Goal: Task Accomplishment & Management: Use online tool/utility

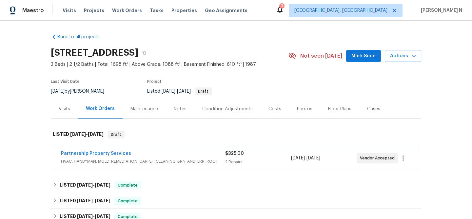
click at [142, 108] on div "Maintenance" at bounding box center [144, 109] width 28 height 7
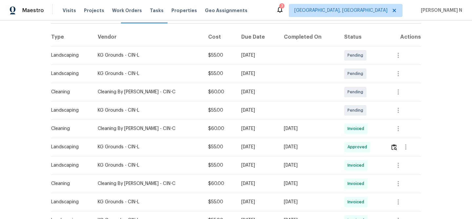
scroll to position [91, 0]
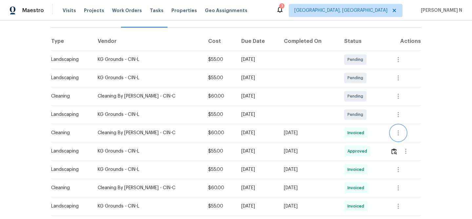
click at [395, 130] on icon "button" at bounding box center [398, 133] width 8 height 8
click at [408, 141] on li "View details" at bounding box center [412, 143] width 46 height 11
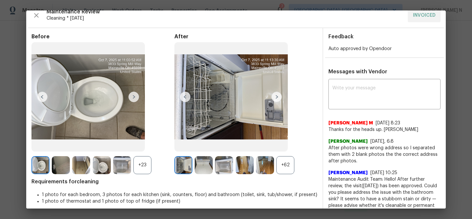
scroll to position [19, 0]
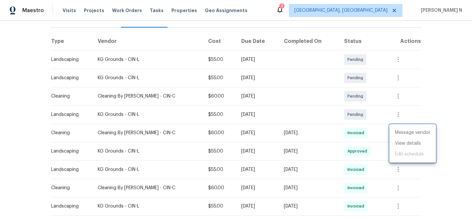
click at [396, 112] on div at bounding box center [236, 109] width 472 height 219
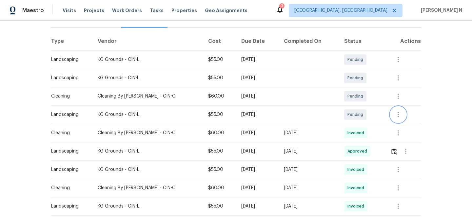
click at [397, 112] on icon "button" at bounding box center [397, 114] width 1 height 5
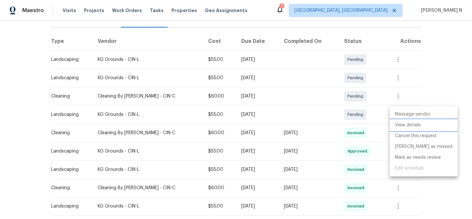
click at [401, 123] on li "View details" at bounding box center [423, 125] width 68 height 11
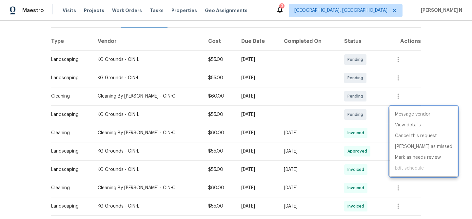
click at [397, 97] on div at bounding box center [236, 109] width 472 height 219
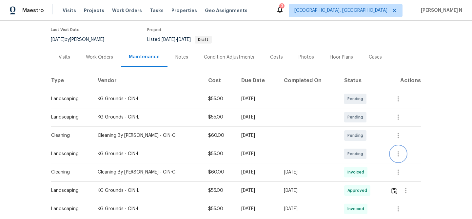
scroll to position [75, 0]
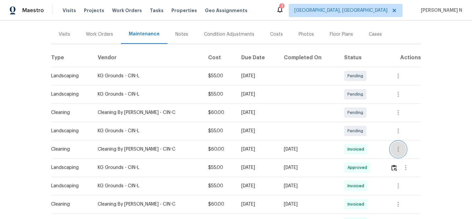
click at [397, 150] on icon "button" at bounding box center [397, 149] width 1 height 5
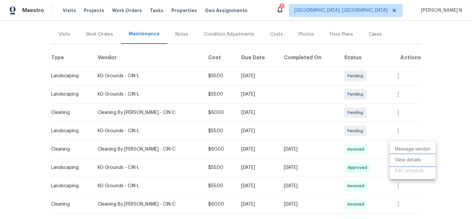
click at [403, 160] on li "View details" at bounding box center [412, 160] width 46 height 11
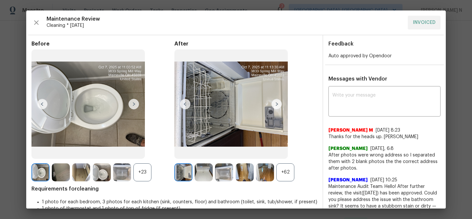
scroll to position [12, 0]
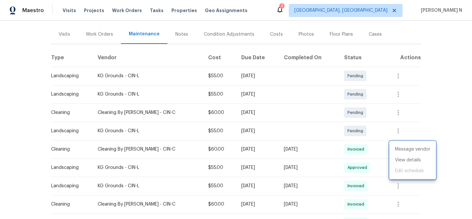
click at [279, 151] on div at bounding box center [236, 109] width 472 height 219
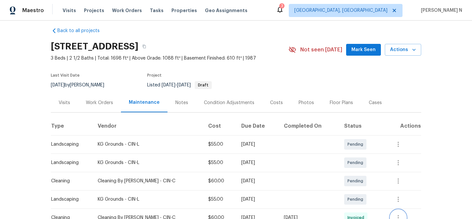
scroll to position [4, 0]
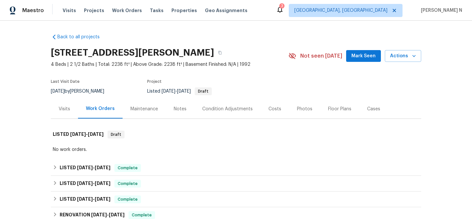
click at [137, 107] on div "Maintenance" at bounding box center [144, 109] width 28 height 7
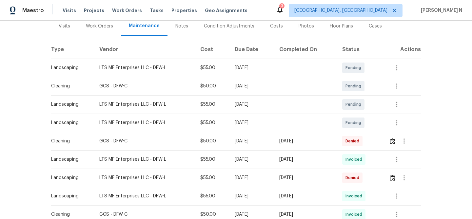
scroll to position [94, 0]
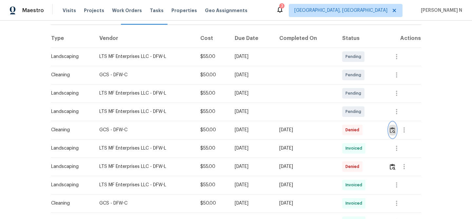
click at [395, 128] on img "button" at bounding box center [392, 130] width 6 height 6
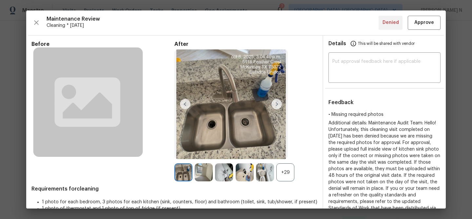
click at [285, 174] on div "+29" at bounding box center [285, 172] width 18 height 18
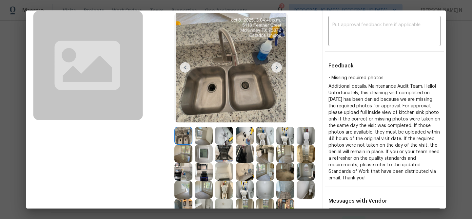
scroll to position [26, 0]
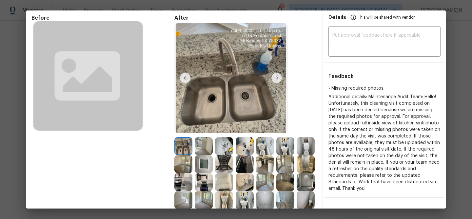
click at [223, 159] on img at bounding box center [224, 164] width 18 height 18
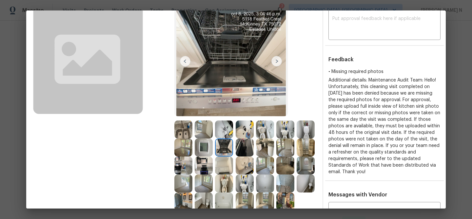
scroll to position [59, 0]
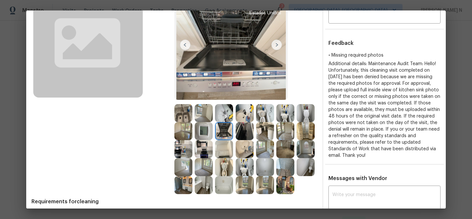
click at [225, 171] on img at bounding box center [224, 167] width 18 height 18
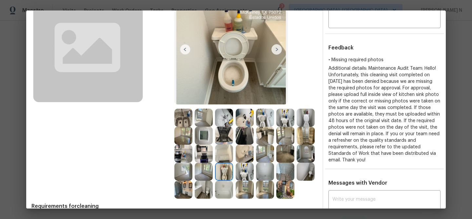
scroll to position [60, 0]
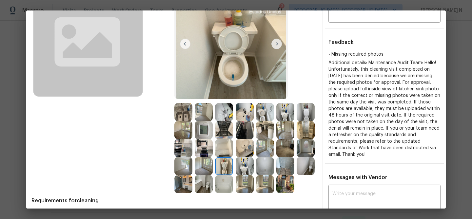
click at [197, 128] on img at bounding box center [204, 130] width 18 height 18
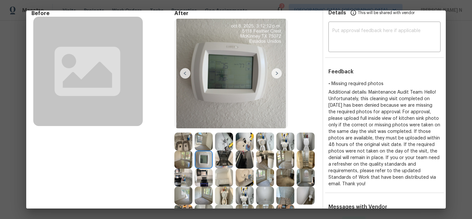
scroll to position [31, 0]
click at [188, 138] on img at bounding box center [183, 141] width 18 height 18
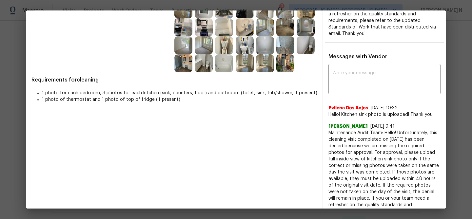
scroll to position [197, 0]
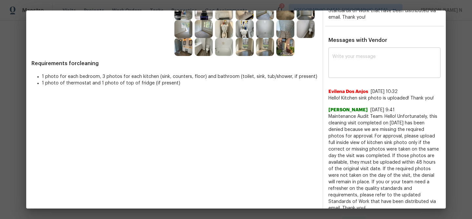
click at [358, 64] on textarea at bounding box center [384, 63] width 104 height 18
paste textarea "Maintenance Audit Team: Hello! Thank you for uploading the photo, after further…"
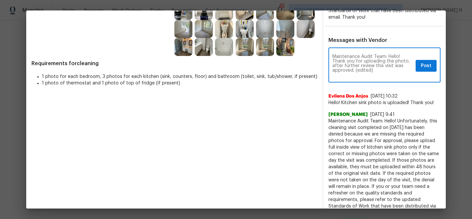
scroll to position [0, 0]
drag, startPoint x: 355, startPoint y: 72, endPoint x: 389, endPoint y: 72, distance: 34.7
click at [389, 72] on textarea "Maintenance Audit Team: Hello! Thank you for uploading the photo, after further…" at bounding box center [372, 65] width 81 height 23
type textarea "Maintenance Audit Team: Hello! Thank you for uploading the photo, after further…"
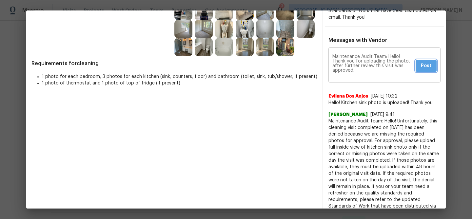
click at [424, 66] on span "Post" at bounding box center [426, 66] width 10 height 8
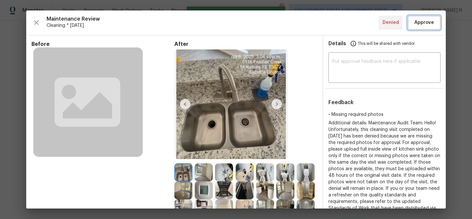
click at [425, 24] on span "Approve" at bounding box center [424, 23] width 20 height 8
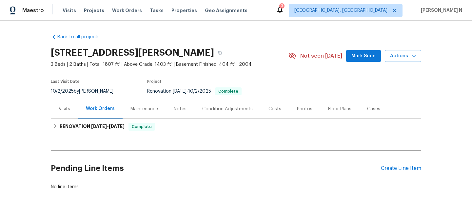
click at [143, 108] on div "Maintenance" at bounding box center [144, 109] width 28 height 7
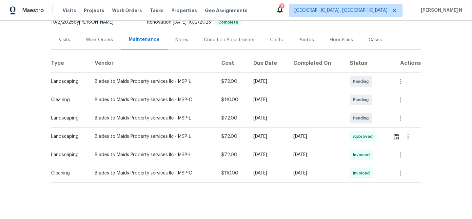
scroll to position [72, 0]
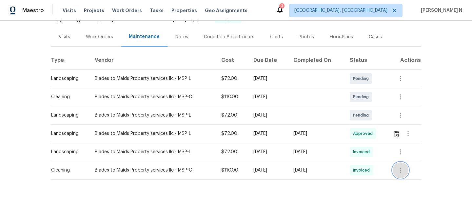
click at [401, 164] on button "button" at bounding box center [400, 170] width 16 height 16
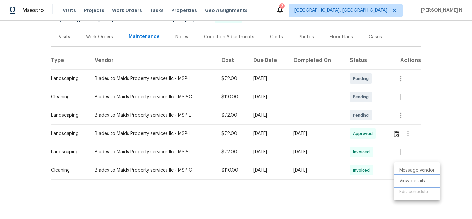
click at [411, 182] on li "View details" at bounding box center [417, 181] width 46 height 11
click at [270, 128] on div at bounding box center [236, 109] width 472 height 219
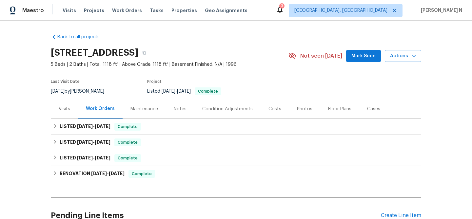
click at [139, 111] on div "Maintenance" at bounding box center [144, 109] width 28 height 7
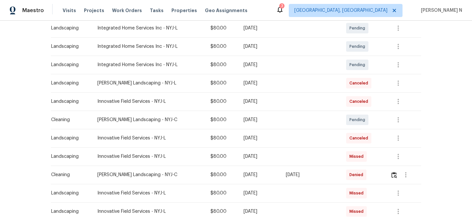
scroll to position [151, 0]
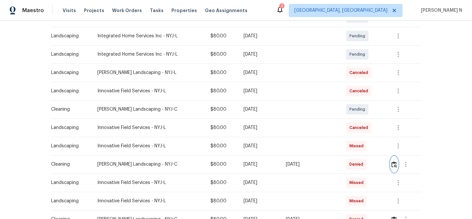
click at [393, 164] on button "button" at bounding box center [394, 165] width 8 height 16
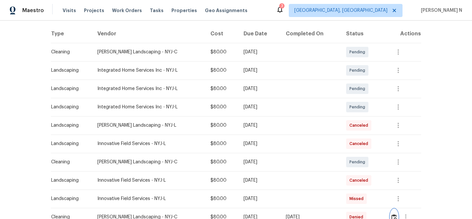
scroll to position [100, 0]
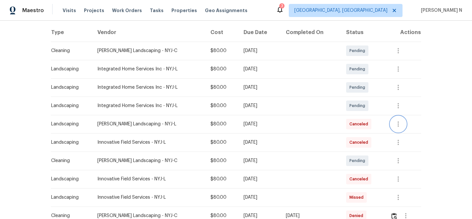
click at [401, 125] on icon "button" at bounding box center [398, 124] width 8 height 8
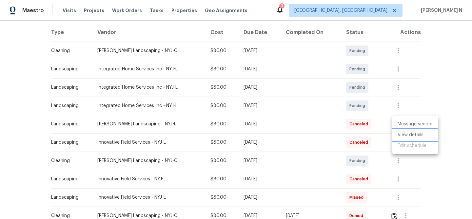
click at [405, 134] on li "View details" at bounding box center [415, 135] width 46 height 11
click at [388, 179] on div at bounding box center [236, 109] width 472 height 219
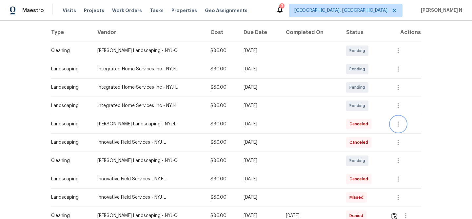
scroll to position [120, 0]
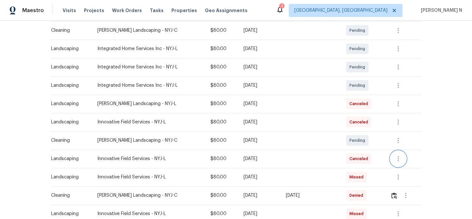
click at [398, 162] on icon "button" at bounding box center [398, 159] width 8 height 8
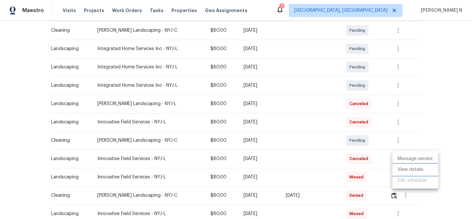
click at [404, 170] on li "View details" at bounding box center [415, 169] width 46 height 11
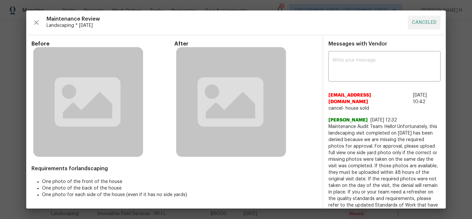
scroll to position [5, 0]
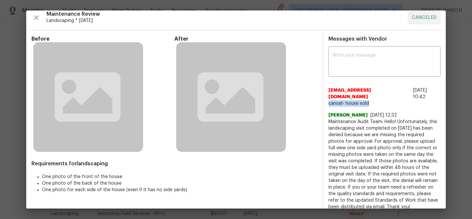
drag, startPoint x: 329, startPoint y: 97, endPoint x: 375, endPoint y: 97, distance: 46.5
click at [376, 100] on span "cancel- house sold" at bounding box center [384, 103] width 112 height 7
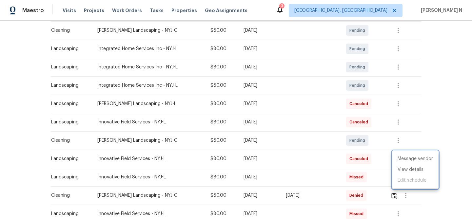
click at [279, 112] on div at bounding box center [236, 109] width 472 height 219
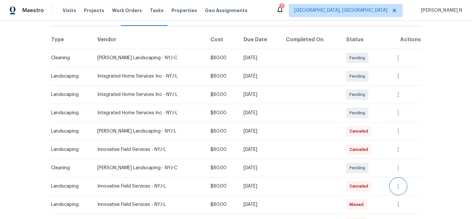
scroll to position [103, 0]
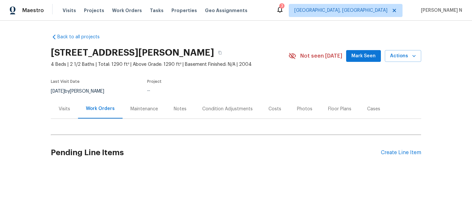
click at [135, 113] on div "Maintenance" at bounding box center [143, 108] width 43 height 19
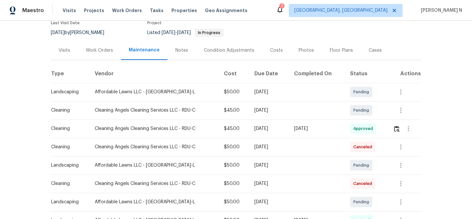
scroll to position [63, 0]
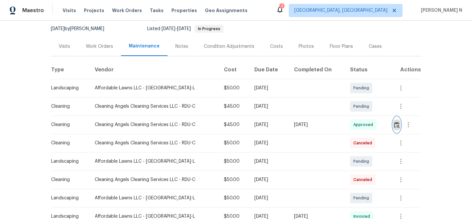
click at [398, 127] on img "button" at bounding box center [397, 125] width 6 height 6
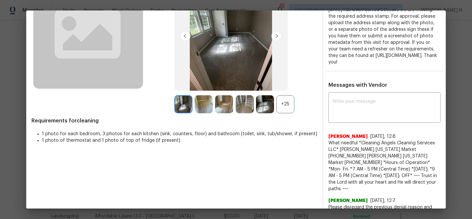
scroll to position [79, 0]
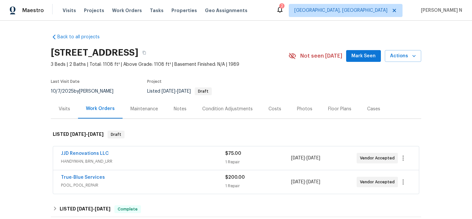
click at [142, 112] on div "Maintenance" at bounding box center [144, 109] width 28 height 7
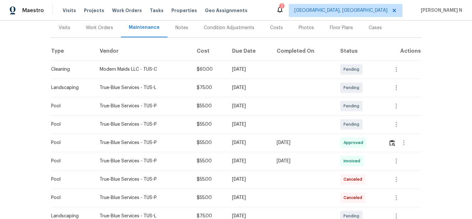
scroll to position [89, 0]
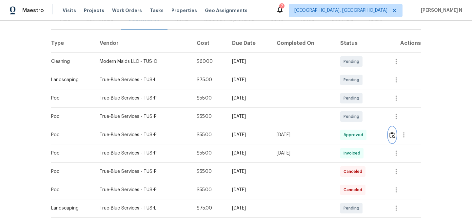
click at [394, 134] on img "button" at bounding box center [392, 135] width 6 height 6
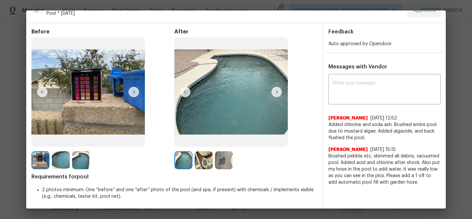
scroll to position [12, 0]
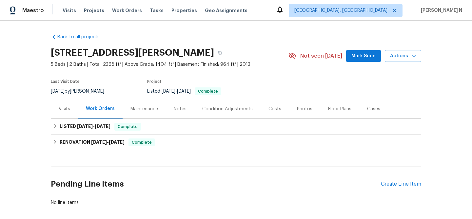
click at [150, 111] on div "Maintenance" at bounding box center [144, 109] width 28 height 7
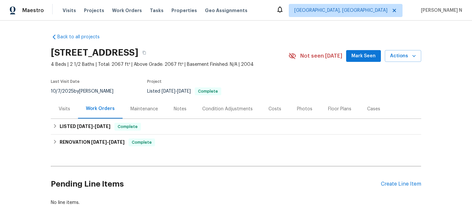
click at [138, 109] on div "Maintenance" at bounding box center [144, 109] width 28 height 7
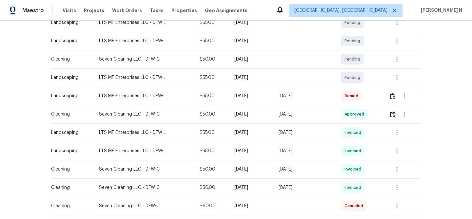
scroll to position [149, 0]
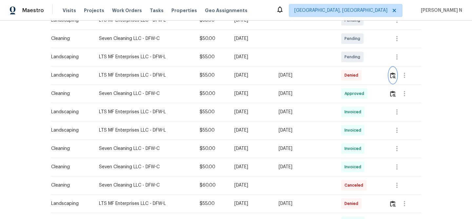
click at [392, 74] on img "button" at bounding box center [393, 75] width 6 height 6
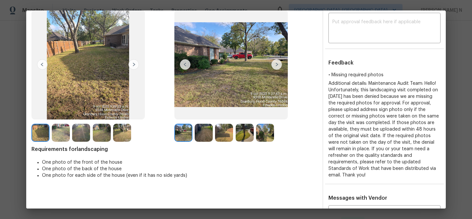
scroll to position [17, 0]
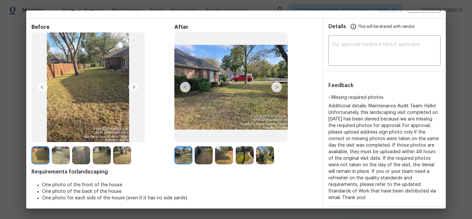
click at [202, 156] on img at bounding box center [204, 155] width 18 height 18
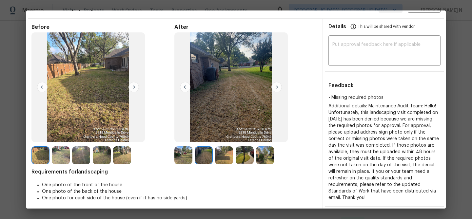
click at [228, 154] on img at bounding box center [224, 155] width 18 height 18
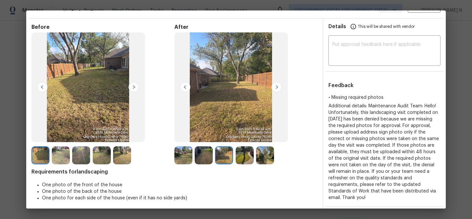
click at [266, 155] on img at bounding box center [265, 155] width 18 height 18
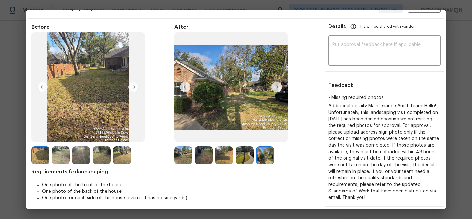
click at [102, 157] on img at bounding box center [102, 155] width 18 height 18
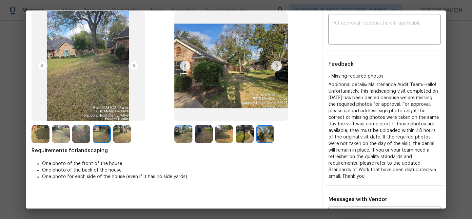
scroll to position [122, 0]
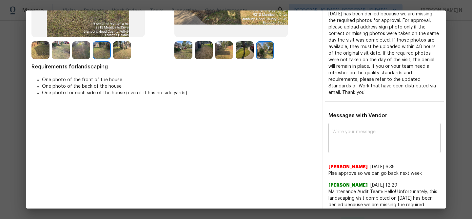
click at [359, 149] on div "x ​" at bounding box center [384, 138] width 112 height 29
paste textarea "Maintenance Audit Team: Hello! As per our updated SWO address sign photo is req…"
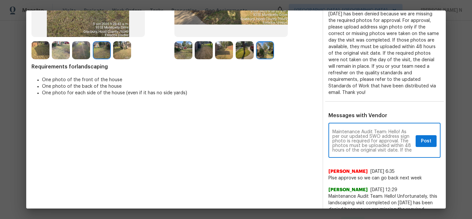
scroll to position [0, 0]
type textarea "Maintenance Audit Team: Hello! As per our updated SWO address sign photo is req…"
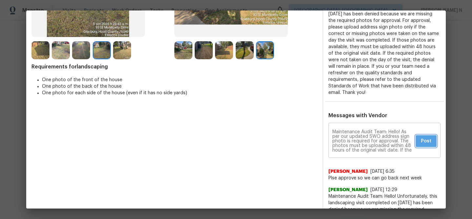
click at [426, 143] on span "Post" at bounding box center [426, 141] width 10 height 8
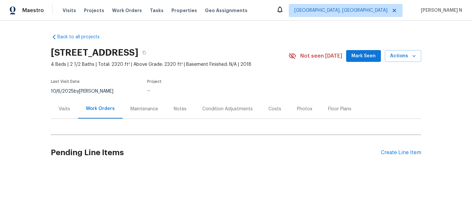
click at [138, 111] on div "Maintenance" at bounding box center [144, 109] width 28 height 7
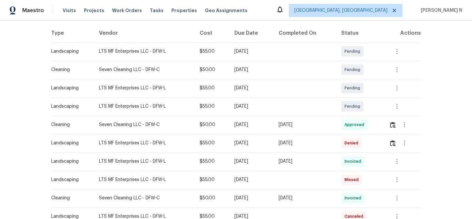
scroll to position [100, 0]
click at [399, 141] on button "button" at bounding box center [404, 142] width 16 height 16
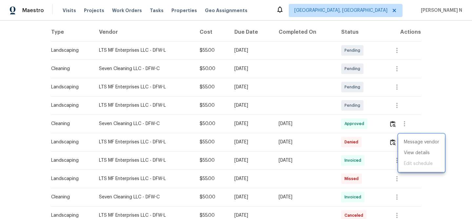
click at [394, 142] on div at bounding box center [236, 109] width 472 height 219
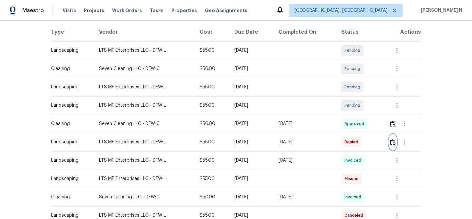
click at [394, 142] on img "button" at bounding box center [393, 142] width 6 height 6
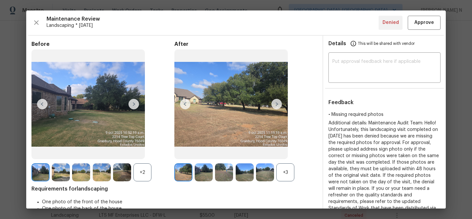
click at [290, 171] on div "+3" at bounding box center [285, 172] width 18 height 18
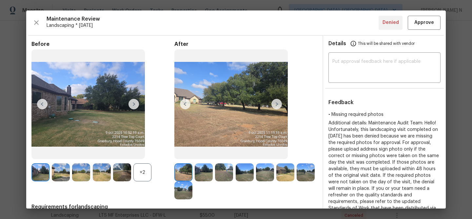
click at [143, 176] on div "+2" at bounding box center [142, 172] width 18 height 18
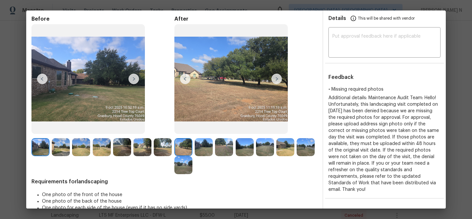
scroll to position [21, 0]
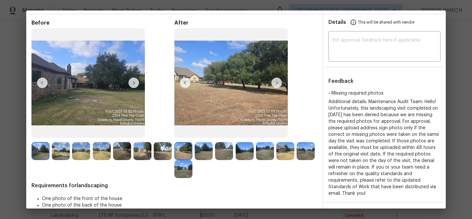
click at [279, 148] on img at bounding box center [285, 151] width 18 height 18
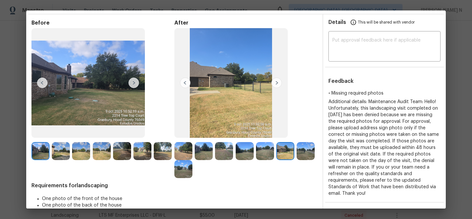
click at [181, 175] on img at bounding box center [183, 169] width 18 height 18
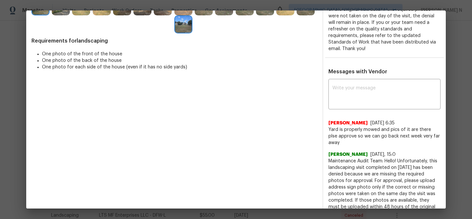
scroll to position [205, 0]
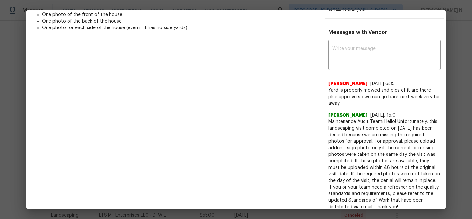
click at [452, 172] on div "Back to all projects 2214 Tree Top Ct, Granbury, TX 76049 4 Beds | 2 1/2 Baths …" at bounding box center [236, 120] width 472 height 198
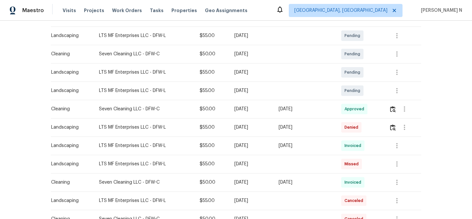
scroll to position [126, 0]
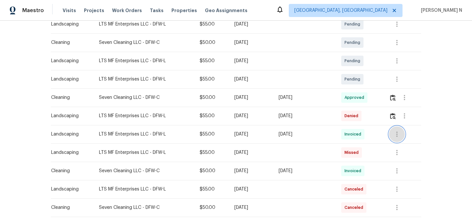
click at [400, 137] on icon "button" at bounding box center [397, 134] width 8 height 8
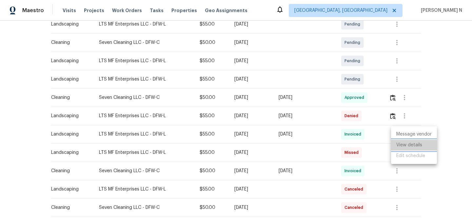
click at [401, 142] on li "View details" at bounding box center [414, 145] width 46 height 11
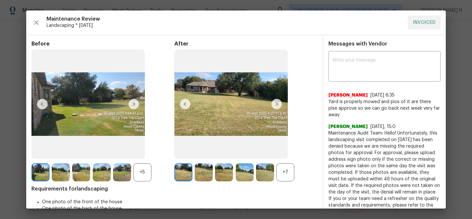
click at [281, 176] on div "+7" at bounding box center [285, 172] width 18 height 18
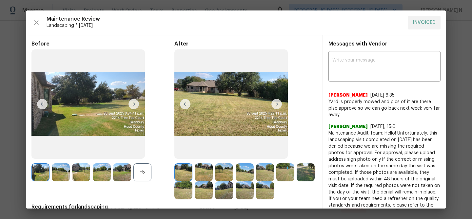
click at [136, 171] on div "+5" at bounding box center [142, 172] width 18 height 18
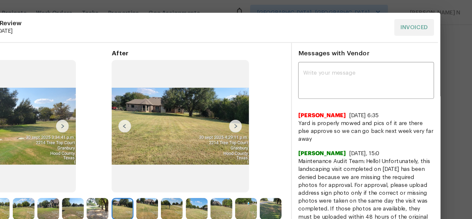
scroll to position [0, 0]
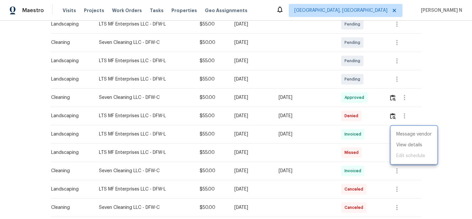
click at [289, 155] on div at bounding box center [236, 109] width 472 height 219
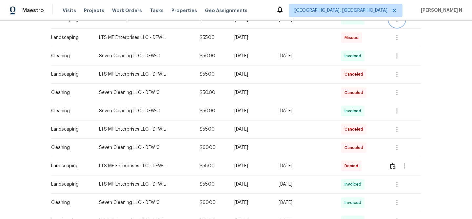
scroll to position [246, 0]
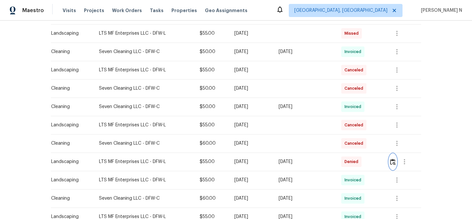
click at [395, 164] on img "button" at bounding box center [393, 162] width 6 height 6
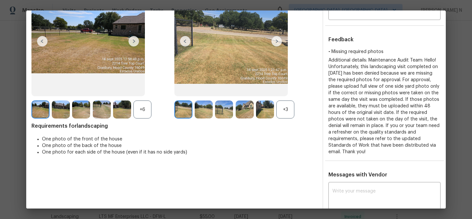
scroll to position [54, 0]
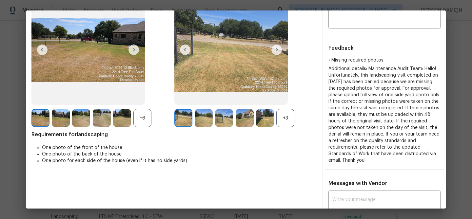
click at [290, 118] on div "+3" at bounding box center [285, 118] width 18 height 18
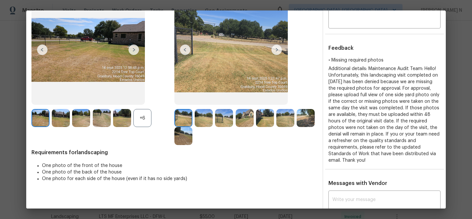
click at [139, 120] on div "+6" at bounding box center [142, 118] width 18 height 18
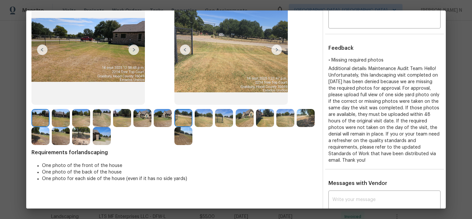
click at [243, 119] on img at bounding box center [244, 118] width 18 height 18
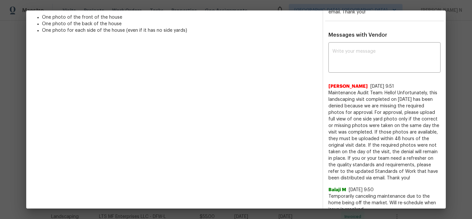
scroll to position [212, 0]
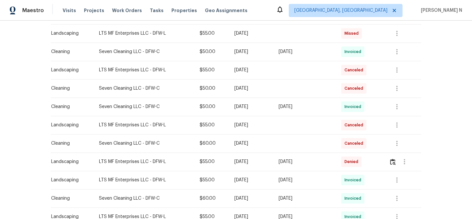
click at [300, 131] on td at bounding box center [304, 125] width 63 height 18
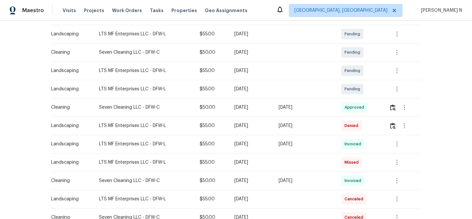
scroll to position [73, 0]
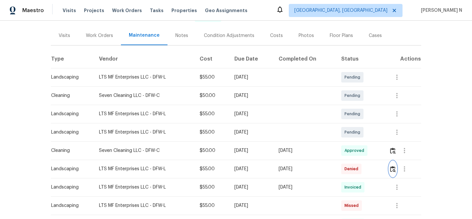
click at [395, 169] on img "button" at bounding box center [393, 169] width 6 height 6
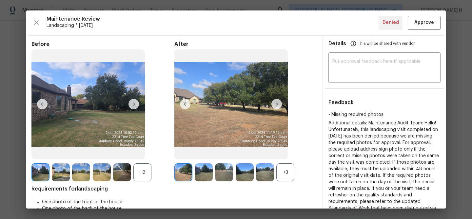
click at [283, 172] on div "+3" at bounding box center [285, 172] width 18 height 18
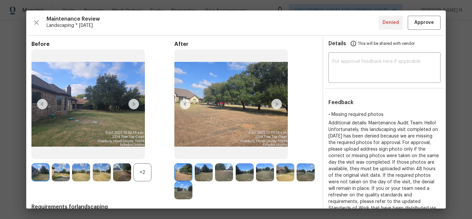
click at [144, 173] on div "+2" at bounding box center [142, 172] width 18 height 18
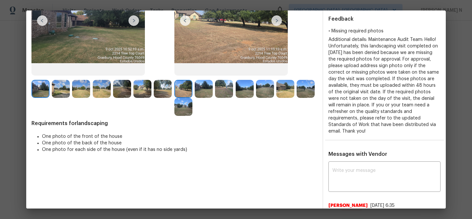
scroll to position [121, 0]
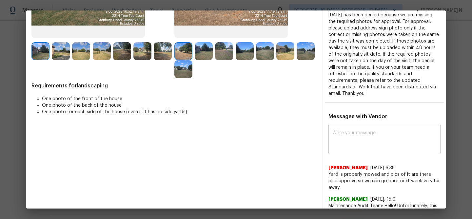
click at [377, 152] on div "x ​" at bounding box center [384, 139] width 112 height 29
paste textarea "Maintenance Audit Team: Hello! As per our updated SWO address sign photo is req…"
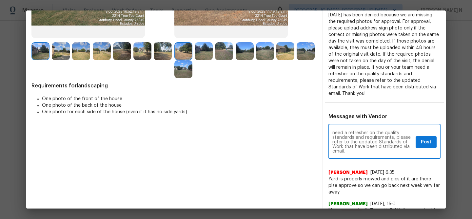
scroll to position [0, 0]
type textarea "Maintenance Audit Team: Hello! As per our updated SWO address sign photo is req…"
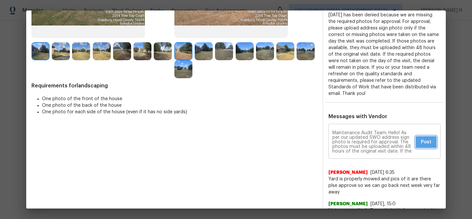
click at [426, 138] on span "Post" at bounding box center [426, 142] width 10 height 8
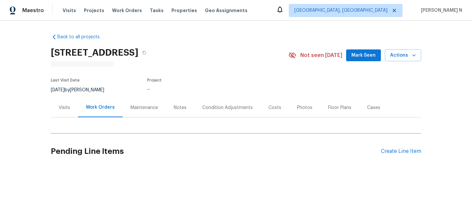
click at [148, 106] on div "Maintenance" at bounding box center [144, 107] width 28 height 7
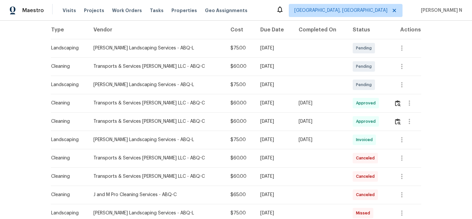
scroll to position [125, 0]
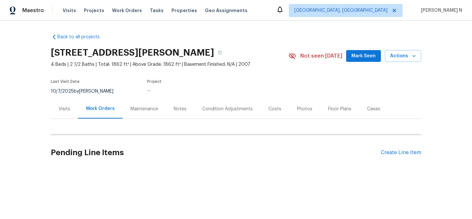
click at [158, 111] on div "Maintenance" at bounding box center [143, 108] width 43 height 19
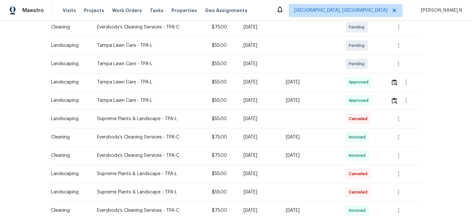
scroll to position [149, 0]
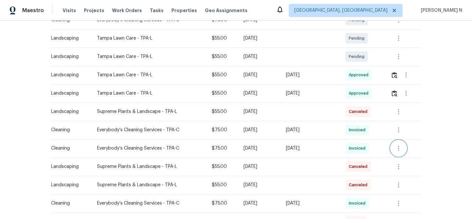
click at [399, 149] on icon "button" at bounding box center [398, 148] width 8 height 8
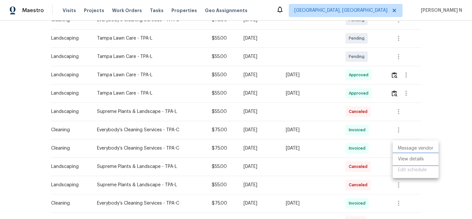
click at [404, 159] on li "View details" at bounding box center [415, 159] width 46 height 11
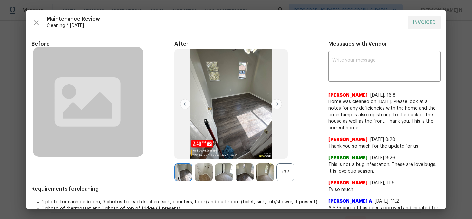
click at [283, 176] on div "+37" at bounding box center [285, 172] width 18 height 18
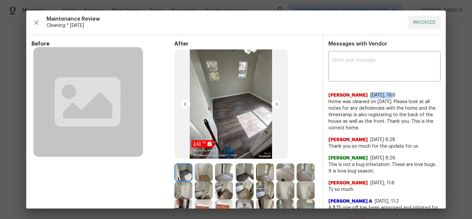
drag, startPoint x: 373, startPoint y: 96, endPoint x: 396, endPoint y: 95, distance: 23.3
click at [396, 95] on div "Angelina Tompkins 10/8/25, 16:8" at bounding box center [384, 95] width 112 height 7
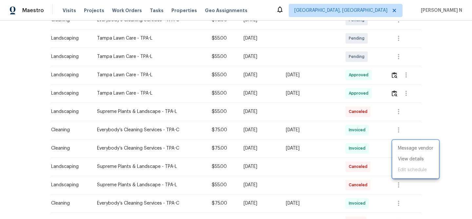
click at [304, 136] on div at bounding box center [236, 109] width 472 height 219
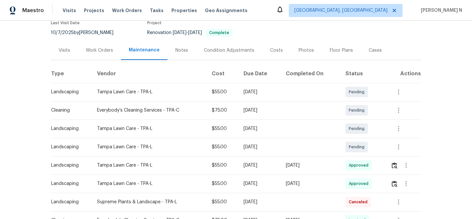
scroll to position [58, 0]
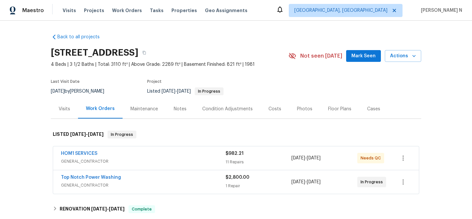
click at [154, 111] on div "Maintenance" at bounding box center [144, 109] width 28 height 7
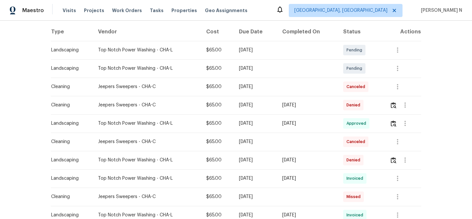
scroll to position [101, 0]
click at [391, 102] on button "button" at bounding box center [393, 105] width 8 height 16
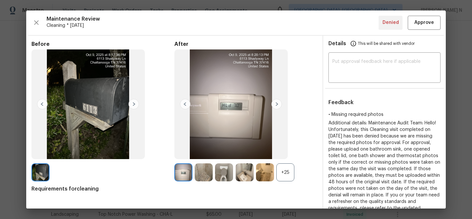
click at [284, 167] on div "+25" at bounding box center [285, 172] width 18 height 18
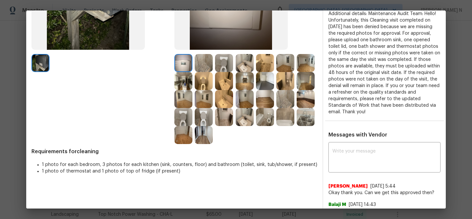
scroll to position [109, 0]
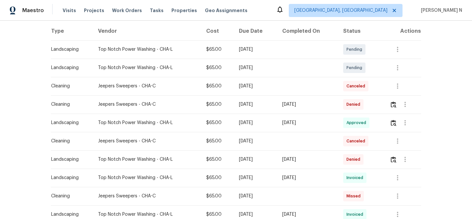
click at [324, 140] on td at bounding box center [307, 141] width 61 height 18
click at [396, 160] on img "button" at bounding box center [393, 160] width 6 height 6
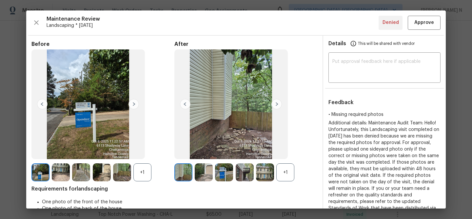
click at [290, 169] on div "+1" at bounding box center [285, 172] width 18 height 18
click at [144, 168] on div "+1" at bounding box center [142, 172] width 18 height 18
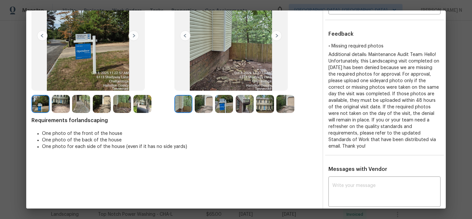
scroll to position [138, 0]
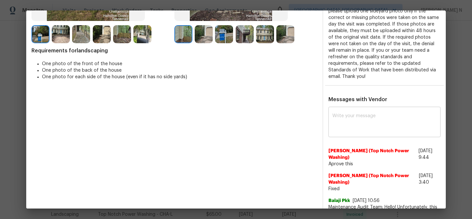
click at [370, 130] on textarea at bounding box center [384, 123] width 104 height 18
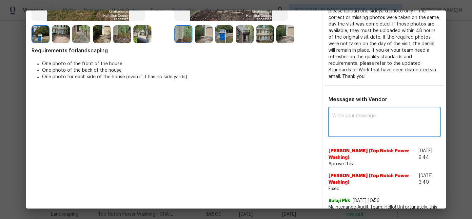
paste textarea "Maintenance Audit Team: Hello! Thank you for uploading the photo, after further…"
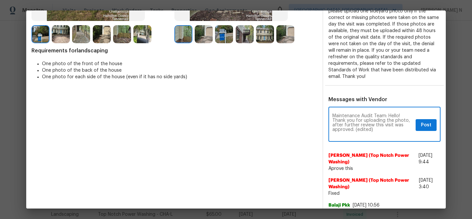
scroll to position [0, 0]
drag, startPoint x: 356, startPoint y: 129, endPoint x: 384, endPoint y: 129, distance: 28.2
click at [384, 129] on textarea "Maintenance Audit Team: Hello! Thank you for uploading the photo, after further…" at bounding box center [372, 125] width 81 height 23
type textarea "Maintenance Audit Team: Hello! Thank you for uploading the photo, after further…"
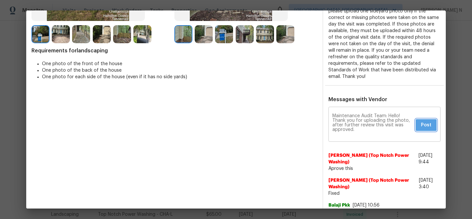
click at [424, 126] on span "Post" at bounding box center [426, 125] width 10 height 8
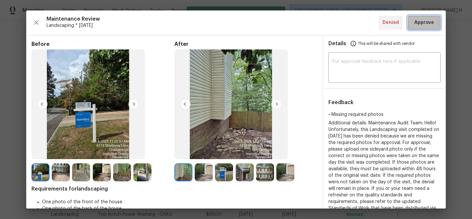
click at [423, 24] on span "Approve" at bounding box center [424, 23] width 20 height 8
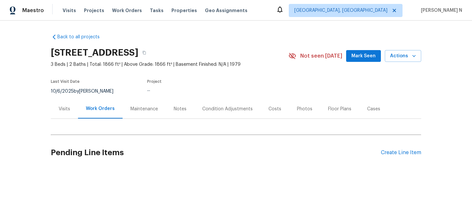
click at [140, 108] on div "Maintenance" at bounding box center [144, 109] width 28 height 7
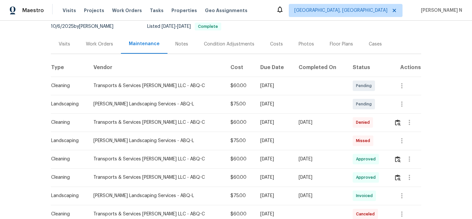
scroll to position [83, 0]
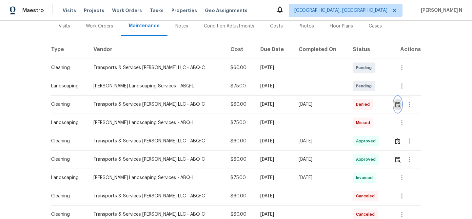
click at [397, 106] on img "button" at bounding box center [398, 105] width 6 height 6
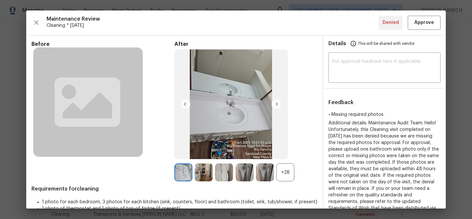
click at [285, 177] on div "+28" at bounding box center [285, 172] width 18 height 18
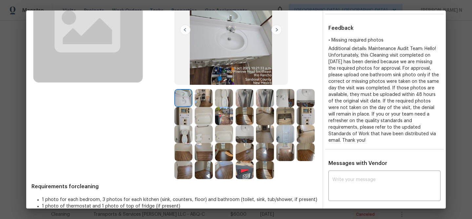
scroll to position [91, 0]
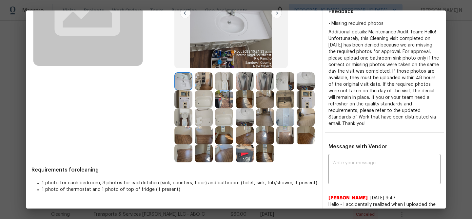
click at [226, 121] on img at bounding box center [224, 117] width 18 height 18
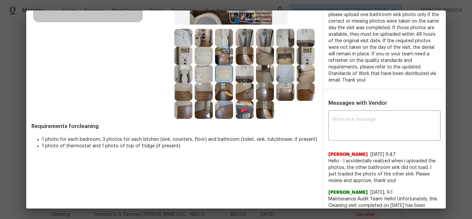
scroll to position [169, 0]
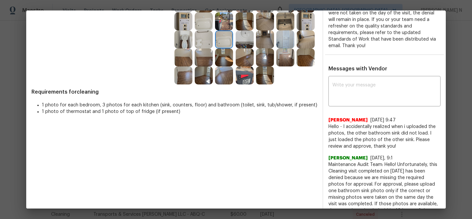
click at [358, 107] on div "x ​ Stephanie Teves 10/12/25, 9:47 Hello - I accidentally realized when i uploa…" at bounding box center [384, 200] width 112 height 245
click at [357, 94] on textarea at bounding box center [384, 92] width 104 height 18
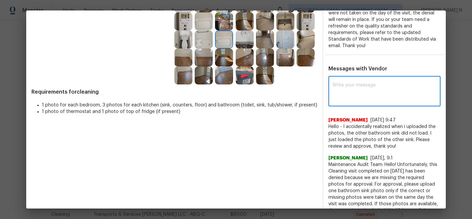
paste textarea "Maintenance Audit Team: Hello! Thank you for uploading the photo, after further…"
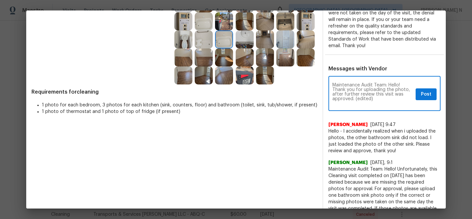
scroll to position [0, 0]
drag, startPoint x: 355, startPoint y: 99, endPoint x: 379, endPoint y: 99, distance: 23.6
click at [379, 99] on textarea "Maintenance Audit Team: Hello! Thank you for uploading the photo, after further…" at bounding box center [372, 94] width 81 height 23
type textarea "Maintenance Audit Team: Hello! Thank you for uploading the photo, after further…"
click at [430, 97] on span "Post" at bounding box center [426, 94] width 10 height 8
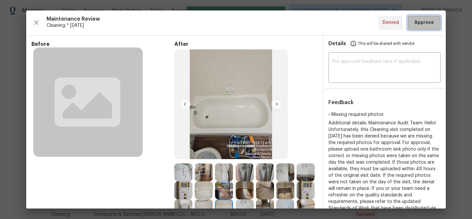
click at [422, 27] on button "Approve" at bounding box center [423, 23] width 33 height 14
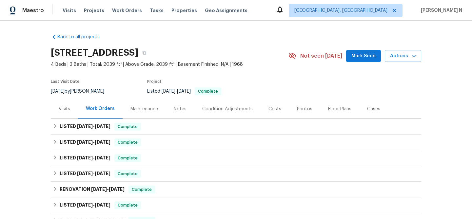
click at [154, 108] on div "Maintenance" at bounding box center [144, 109] width 28 height 7
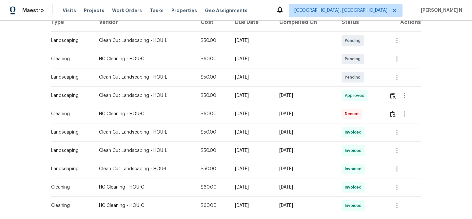
scroll to position [111, 0]
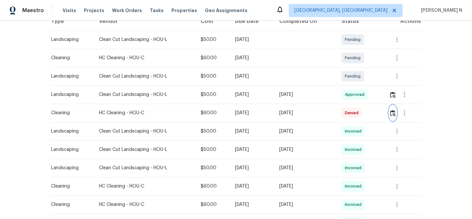
click at [395, 116] on button "button" at bounding box center [393, 113] width 8 height 16
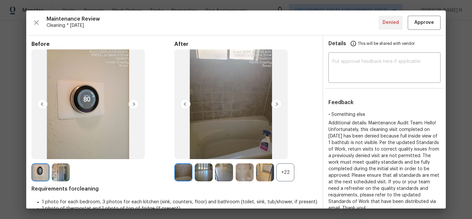
click at [287, 168] on div "+22" at bounding box center [285, 172] width 18 height 18
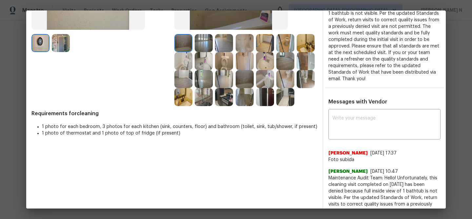
scroll to position [157, 0]
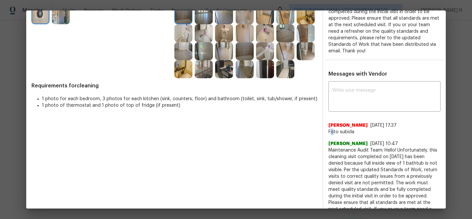
drag, startPoint x: 330, startPoint y: 131, endPoint x: 334, endPoint y: 131, distance: 3.9
click at [334, 131] on span "Foto subida" at bounding box center [384, 132] width 112 height 7
click at [327, 131] on div "x ​ Mayerly Howard 10/11/25, 17:37 Foto subida Rajkumar Govindraj 10/10/25, 10:…" at bounding box center [384, 161] width 122 height 156
drag, startPoint x: 329, startPoint y: 132, endPoint x: 355, endPoint y: 132, distance: 25.9
click at [355, 132] on span "Foto subida" at bounding box center [384, 132] width 112 height 7
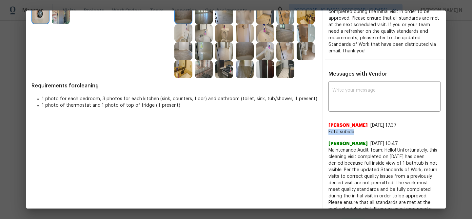
copy span "Foto subida"
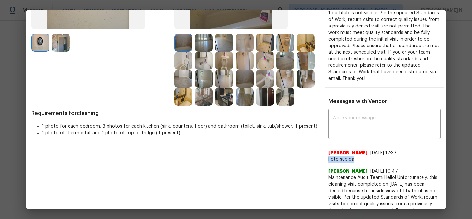
scroll to position [137, 0]
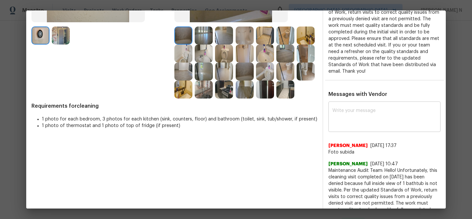
click at [360, 114] on textarea at bounding box center [384, 117] width 104 height 18
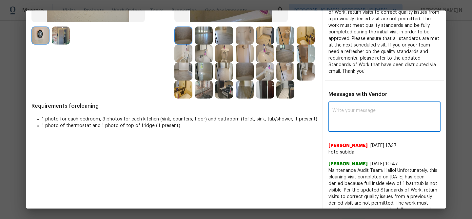
paste textarea "Maintenance Audit Team: Hello! Thank you for uploading the photo, after further…"
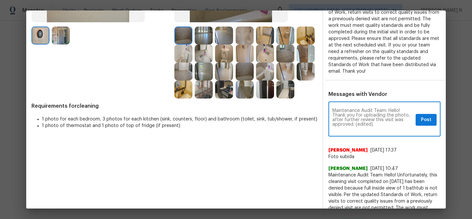
scroll to position [0, 0]
drag, startPoint x: 356, startPoint y: 125, endPoint x: 375, endPoint y: 125, distance: 19.7
click at [375, 125] on textarea "Maintenance Audit Team: Hello! Thank you for uploading the photo, after further…" at bounding box center [372, 119] width 81 height 23
type textarea "Maintenance Audit Team: Hello! Thank you for uploading the photo, after further…"
click at [421, 122] on span "Post" at bounding box center [426, 120] width 10 height 8
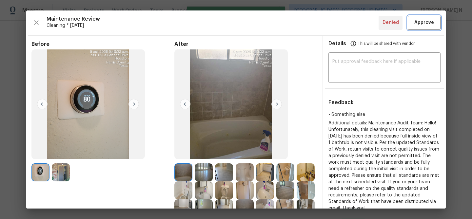
click at [421, 21] on span "Approve" at bounding box center [424, 23] width 20 height 8
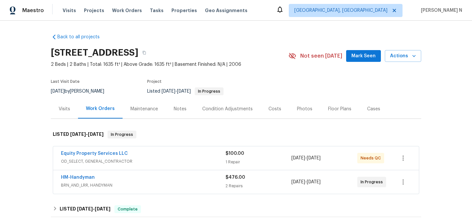
click at [136, 109] on div "Maintenance" at bounding box center [144, 109] width 28 height 7
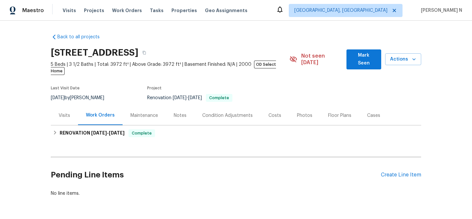
click at [142, 112] on div "Maintenance" at bounding box center [144, 115] width 28 height 7
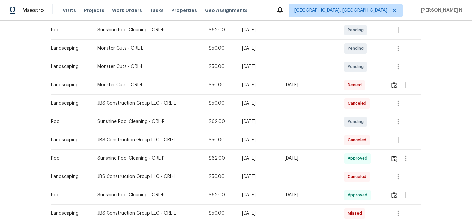
scroll to position [193, 0]
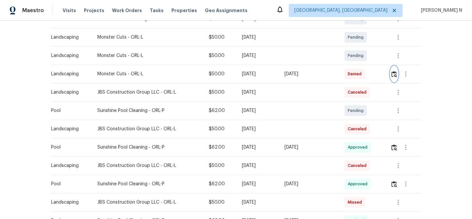
click at [397, 71] on img "button" at bounding box center [394, 74] width 6 height 6
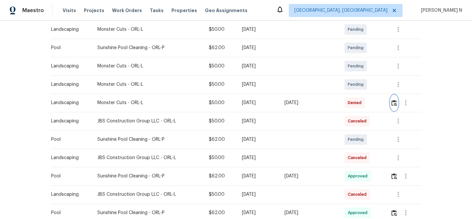
scroll to position [155, 0]
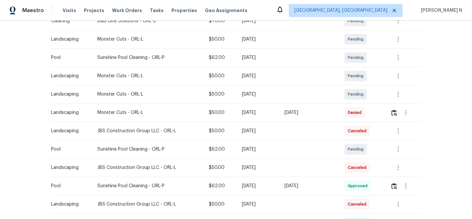
click at [346, 140] on td "Pending" at bounding box center [362, 149] width 46 height 18
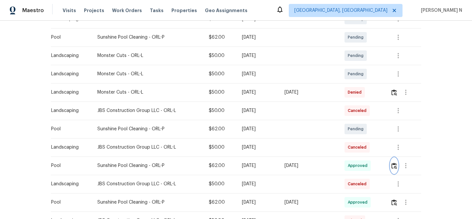
click at [396, 163] on img "button" at bounding box center [394, 166] width 6 height 6
click at [308, 148] on td at bounding box center [309, 147] width 60 height 18
click at [395, 163] on img "button" at bounding box center [394, 166] width 6 height 6
click at [259, 144] on td "[DATE]" at bounding box center [257, 147] width 43 height 18
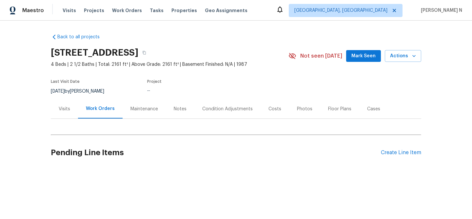
click at [127, 108] on div "Maintenance" at bounding box center [143, 108] width 43 height 19
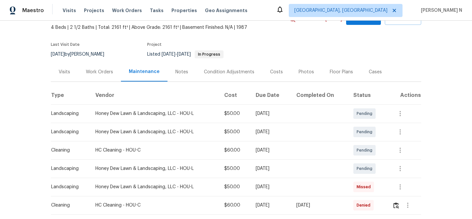
scroll to position [72, 0]
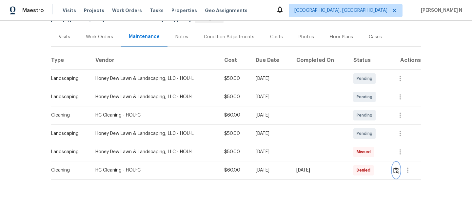
click at [399, 169] on img "button" at bounding box center [396, 170] width 6 height 6
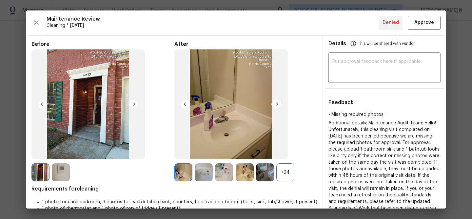
click at [294, 175] on div "+34" at bounding box center [245, 172] width 143 height 18
click at [291, 176] on div "+34" at bounding box center [285, 172] width 18 height 18
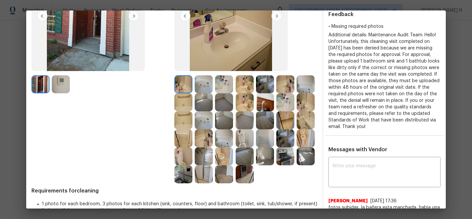
scroll to position [84, 0]
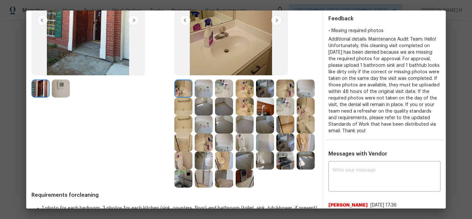
click at [208, 87] on img at bounding box center [204, 89] width 18 height 18
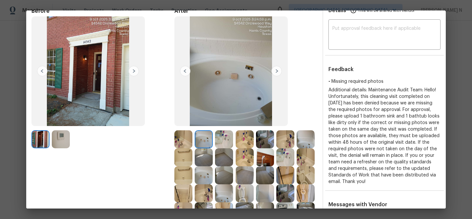
scroll to position [71, 0]
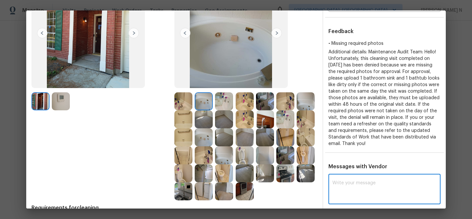
click at [370, 188] on textarea at bounding box center [384, 190] width 104 height 18
paste textarea "Maintenance Audit Team: Hello! Thank you for uploading the photo, after further…"
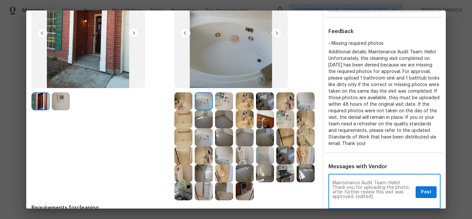
scroll to position [122, 0]
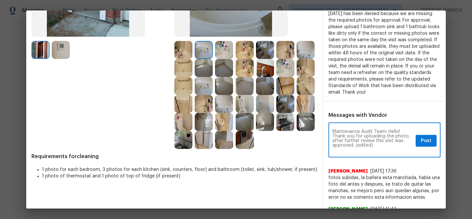
drag, startPoint x: 354, startPoint y: 147, endPoint x: 377, endPoint y: 147, distance: 22.6
click at [377, 147] on textarea "Maintenance Audit Team: Hello! Thank you for uploading the photo, after further…" at bounding box center [372, 140] width 81 height 23
drag, startPoint x: 353, startPoint y: 145, endPoint x: 369, endPoint y: 145, distance: 15.7
click at [369, 145] on textarea "Maintenance Audit Team: Hello! Thank you for uploading the photo, after further…" at bounding box center [372, 140] width 81 height 23
type textarea "Maintenance Audit Team: Hello! Thank you for uploading the photo, after further…"
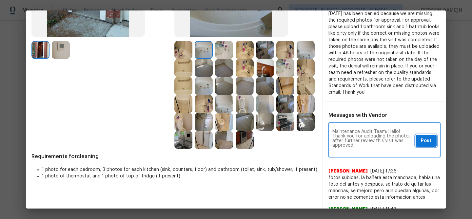
click at [431, 140] on button "Post" at bounding box center [425, 141] width 21 height 12
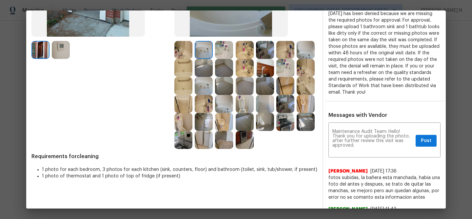
scroll to position [0, 0]
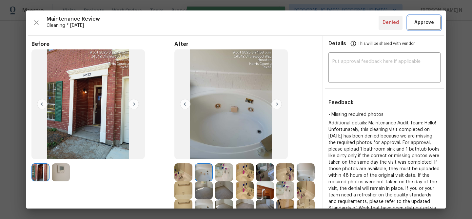
click at [417, 23] on span "Approve" at bounding box center [424, 23] width 20 height 8
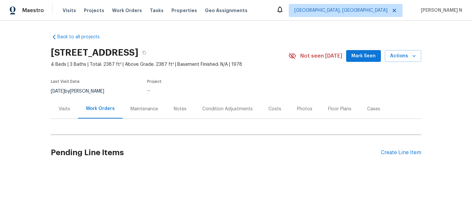
click at [133, 110] on div "Maintenance" at bounding box center [144, 109] width 28 height 7
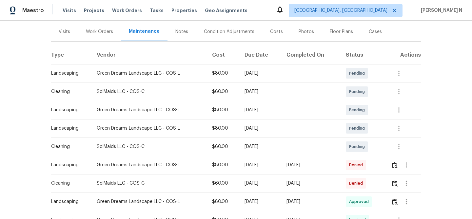
scroll to position [101, 0]
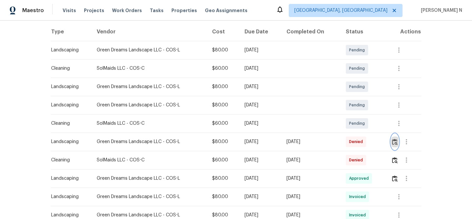
click at [395, 141] on img "button" at bounding box center [395, 142] width 6 height 6
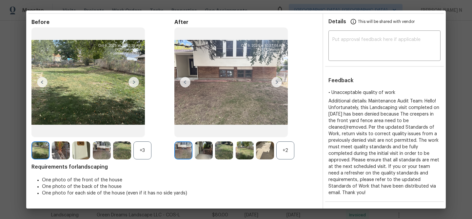
scroll to position [0, 0]
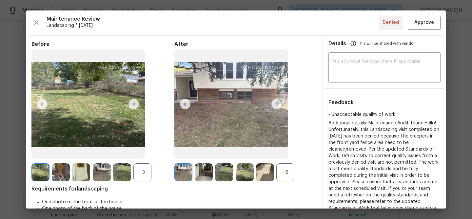
click at [282, 165] on div "+2" at bounding box center [285, 172] width 18 height 18
click at [142, 172] on div "+3" at bounding box center [142, 172] width 18 height 18
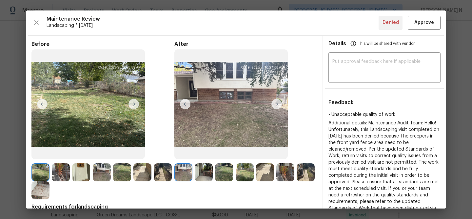
click at [287, 178] on img at bounding box center [285, 172] width 18 height 18
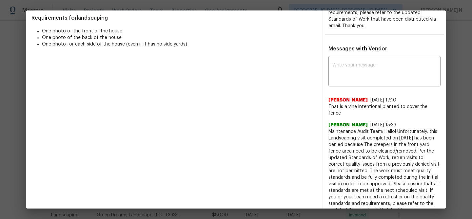
scroll to position [133, 0]
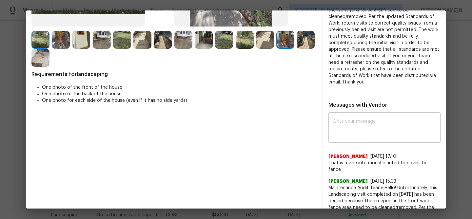
click at [385, 119] on textarea at bounding box center [384, 128] width 104 height 18
paste textarea "Maintenance Audit Team: Hello! Thank you for the feedback after further review …"
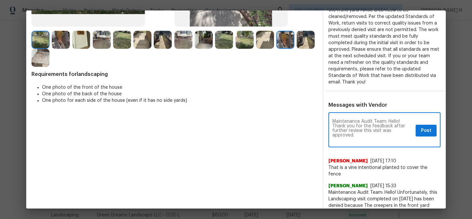
scroll to position [0, 0]
type textarea "Maintenance Audit Team: Hello! Thank you for the feedback after further review …"
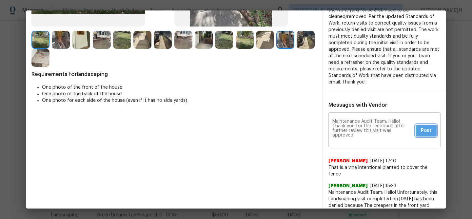
click at [424, 127] on span "Post" at bounding box center [426, 131] width 10 height 8
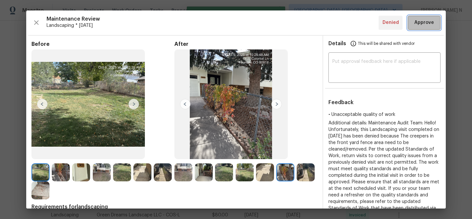
click at [411, 28] on button "Approve" at bounding box center [423, 23] width 33 height 14
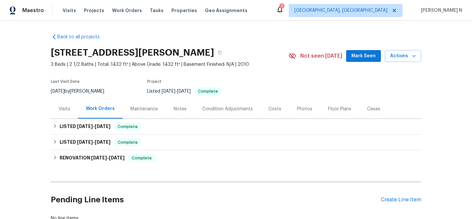
click at [127, 113] on div "Maintenance" at bounding box center [143, 108] width 43 height 19
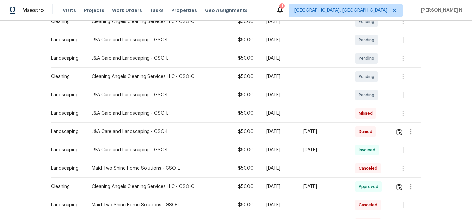
scroll to position [121, 0]
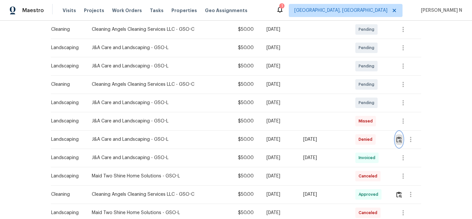
click at [397, 141] on img "button" at bounding box center [399, 140] width 6 height 6
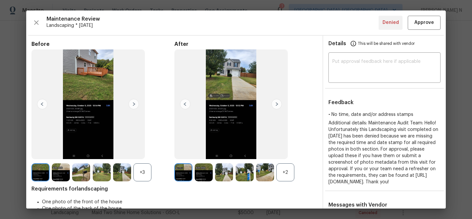
click at [288, 179] on div "+2" at bounding box center [285, 172] width 18 height 18
click at [143, 172] on div "+3" at bounding box center [142, 172] width 18 height 18
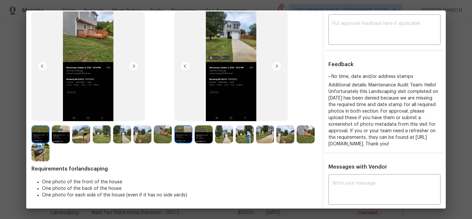
scroll to position [38, 0]
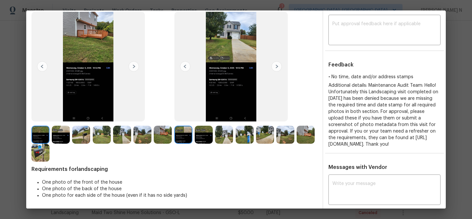
click at [219, 132] on img at bounding box center [224, 135] width 18 height 18
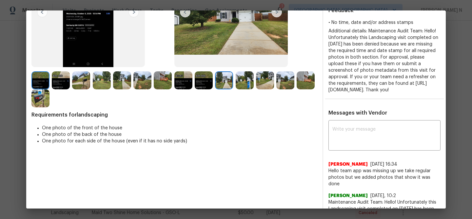
scroll to position [127, 0]
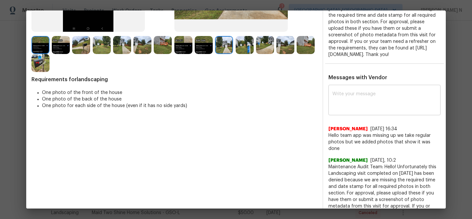
click at [362, 110] on textarea at bounding box center [384, 101] width 104 height 18
paste textarea "Maintenance Audit Team: Hello! Thank you for uploading the photo, after further…"
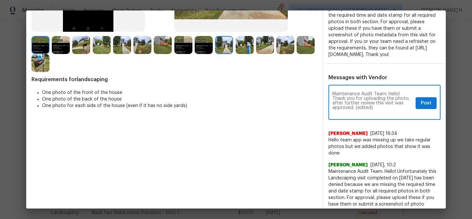
scroll to position [0, 0]
drag, startPoint x: 355, startPoint y: 117, endPoint x: 381, endPoint y: 116, distance: 25.9
click at [381, 115] on textarea "Maintenance Audit Team: Hello! Thank you for uploading the photo, after further…" at bounding box center [372, 103] width 81 height 23
drag, startPoint x: 355, startPoint y: 114, endPoint x: 371, endPoint y: 114, distance: 16.4
click at [371, 114] on textarea "Maintenance Audit Team: Hello! Thank you for uploading the photo, after further…" at bounding box center [372, 103] width 81 height 23
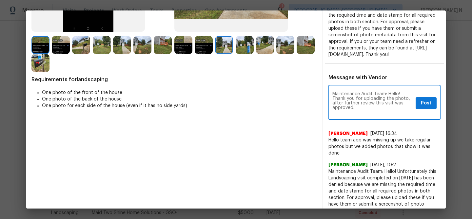
type textarea "Maintenance Audit Team: Hello! Thank you for uploading the photo, after further…"
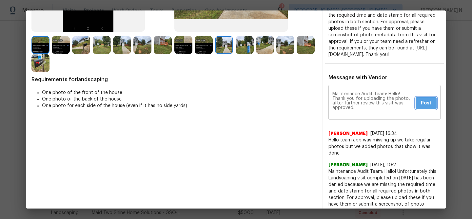
click at [429, 107] on span "Post" at bounding box center [426, 103] width 10 height 8
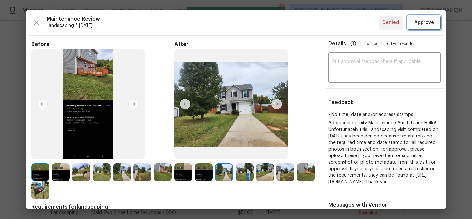
click at [420, 21] on span "Approve" at bounding box center [424, 23] width 20 height 8
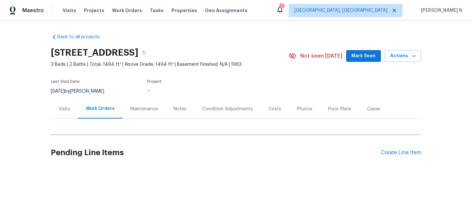
click at [137, 110] on div "Maintenance" at bounding box center [144, 109] width 28 height 7
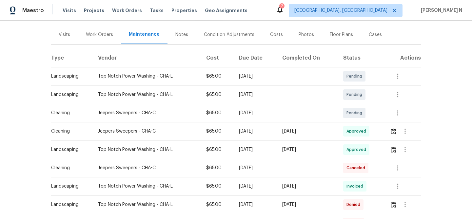
scroll to position [117, 0]
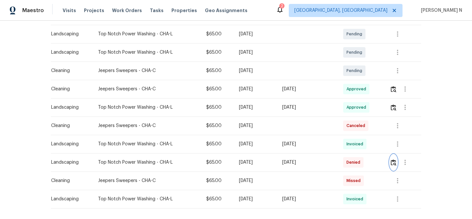
click at [396, 165] on img "button" at bounding box center [393, 162] width 6 height 6
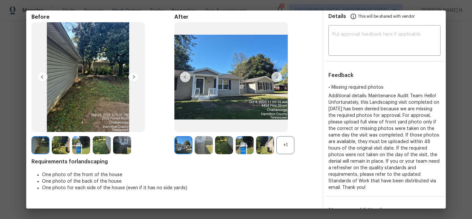
scroll to position [10, 0]
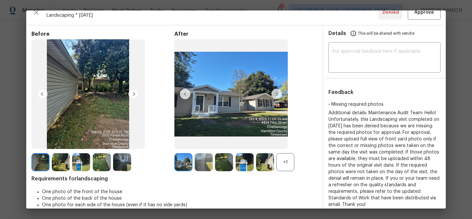
click at [279, 163] on div "+1" at bounding box center [285, 162] width 18 height 18
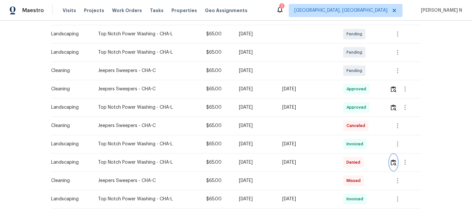
scroll to position [0, 0]
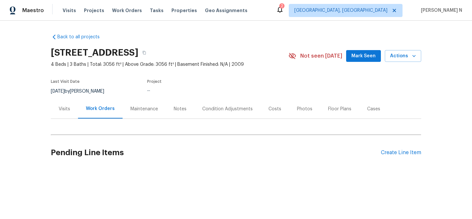
click at [139, 105] on div "Maintenance" at bounding box center [143, 108] width 43 height 19
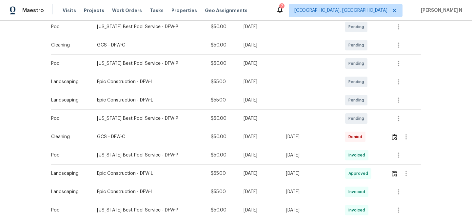
scroll to position [156, 0]
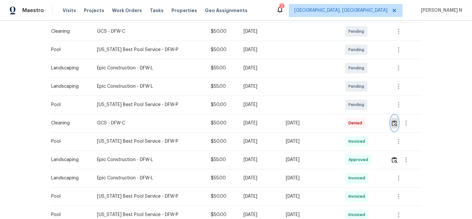
click at [394, 127] on button "button" at bounding box center [394, 123] width 8 height 16
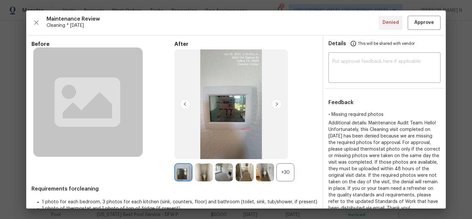
click at [286, 175] on div "+30" at bounding box center [285, 172] width 18 height 18
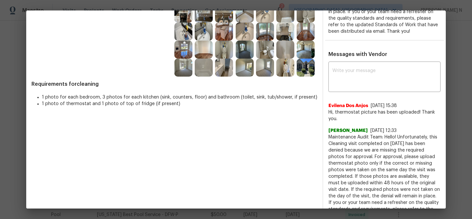
scroll to position [205, 0]
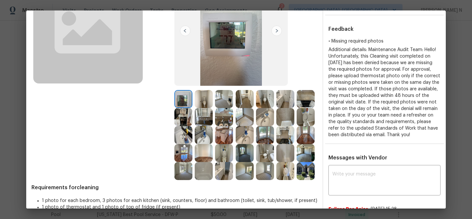
click at [286, 175] on img at bounding box center [285, 171] width 18 height 18
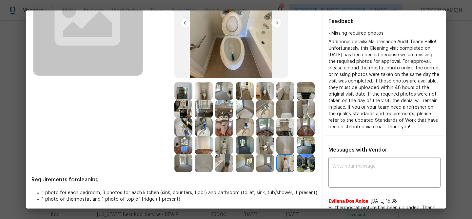
scroll to position [109, 0]
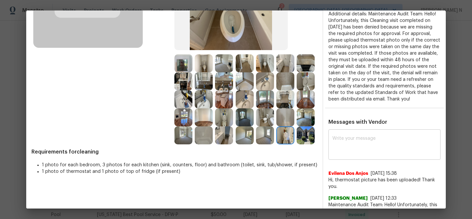
click at [339, 155] on textarea at bounding box center [384, 145] width 104 height 18
paste textarea "Maintenance Audit Team: Hello! Thank you for uploading the photo, after further…"
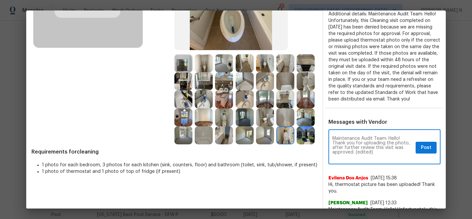
scroll to position [0, 0]
drag, startPoint x: 355, startPoint y: 159, endPoint x: 373, endPoint y: 158, distance: 18.0
click at [373, 158] on textarea "Maintenance Audit Team: Hello! Thank you for uploading the photo, after further…" at bounding box center [372, 147] width 81 height 23
type textarea "Maintenance Audit Team: Hello! Thank you for uploading the photo, after further…"
click at [422, 152] on span "Post" at bounding box center [426, 148] width 10 height 8
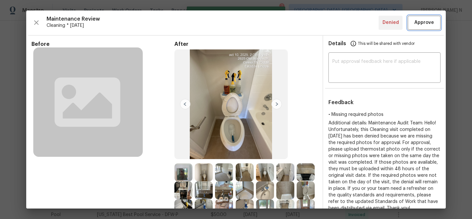
click at [422, 27] on button "Approve" at bounding box center [423, 23] width 33 height 14
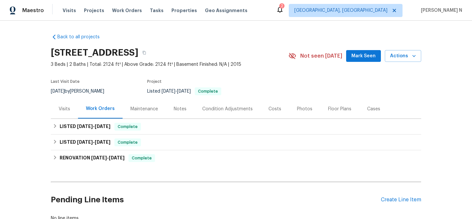
click at [141, 107] on div "Maintenance" at bounding box center [144, 109] width 28 height 7
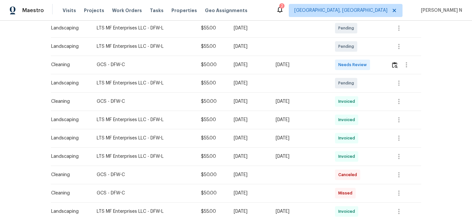
scroll to position [144, 0]
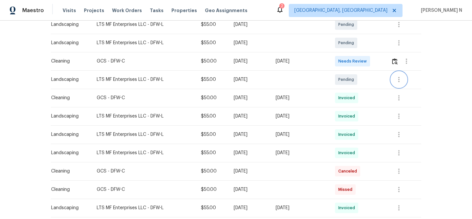
click at [399, 82] on icon "button" at bounding box center [398, 79] width 1 height 5
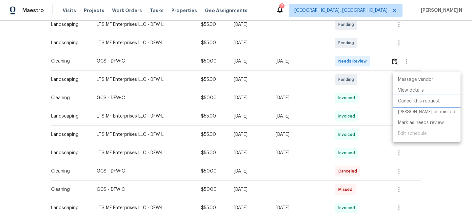
click at [402, 96] on li "Cancel this request" at bounding box center [426, 101] width 68 height 11
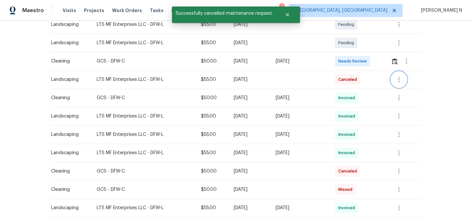
click at [399, 78] on icon "button" at bounding box center [398, 79] width 1 height 5
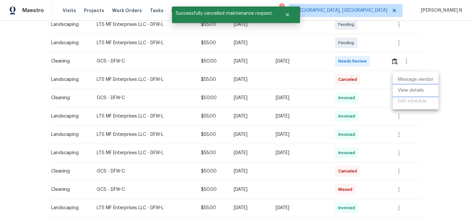
click at [403, 87] on li "View details" at bounding box center [415, 90] width 46 height 11
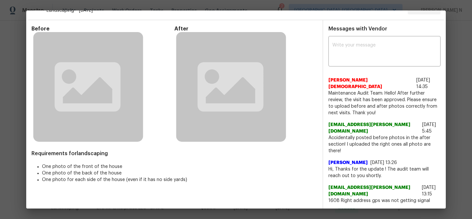
scroll to position [0, 0]
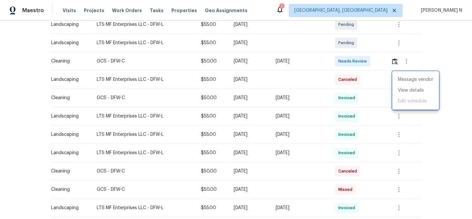
click at [374, 99] on div at bounding box center [236, 109] width 472 height 219
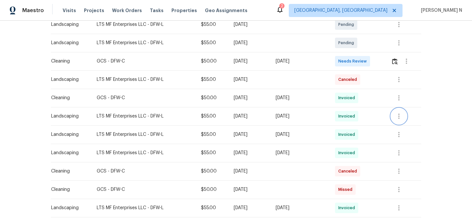
click at [402, 115] on icon "button" at bounding box center [399, 116] width 8 height 8
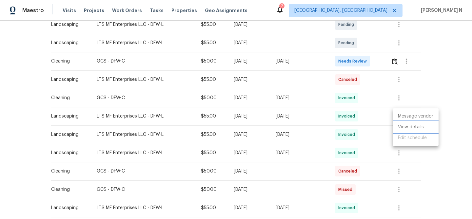
click at [404, 125] on li "View details" at bounding box center [415, 127] width 46 height 11
click at [327, 118] on div at bounding box center [236, 109] width 472 height 219
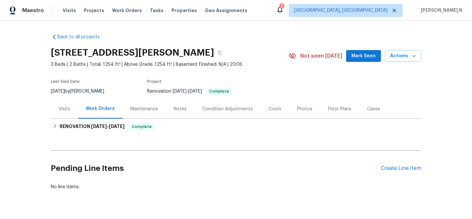
click at [131, 109] on div "Maintenance" at bounding box center [144, 109] width 28 height 7
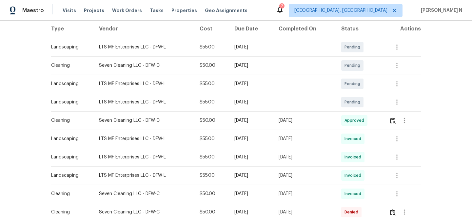
scroll to position [104, 0]
click at [396, 140] on icon "button" at bounding box center [397, 139] width 8 height 8
click at [396, 144] on li "View details" at bounding box center [414, 149] width 46 height 11
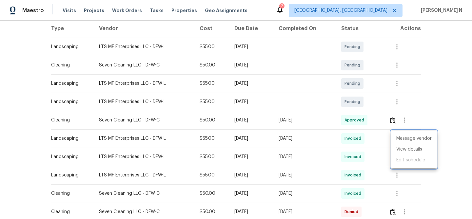
click at [313, 125] on div at bounding box center [236, 109] width 472 height 219
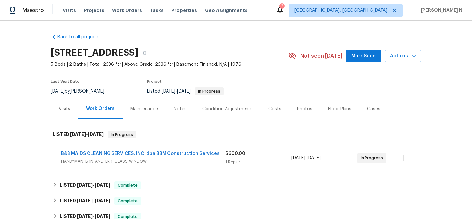
click at [129, 114] on div "Maintenance" at bounding box center [143, 108] width 43 height 19
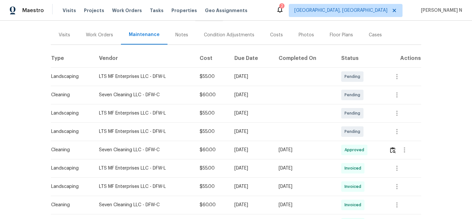
scroll to position [58, 0]
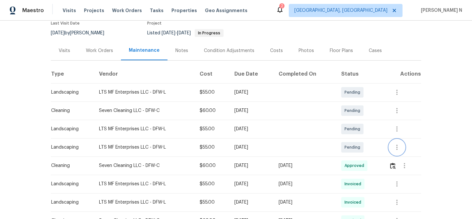
click at [400, 147] on icon "button" at bounding box center [397, 147] width 8 height 8
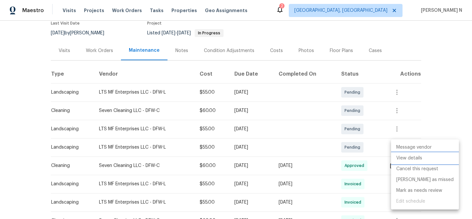
click at [402, 157] on li "View details" at bounding box center [425, 158] width 68 height 11
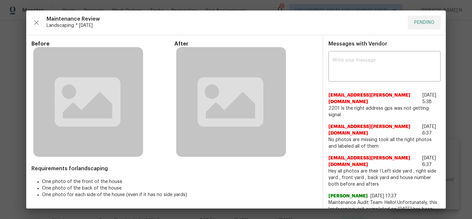
scroll to position [0, 25]
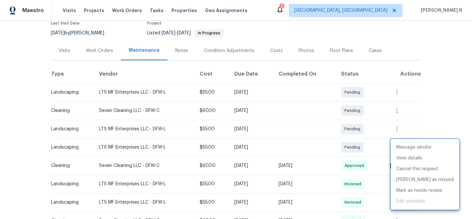
click at [307, 158] on div at bounding box center [236, 109] width 472 height 219
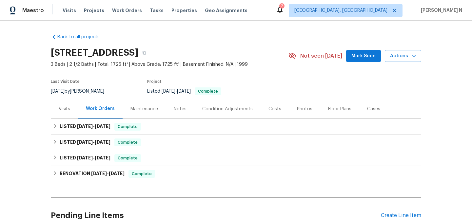
click at [145, 113] on div "Maintenance" at bounding box center [143, 108] width 43 height 19
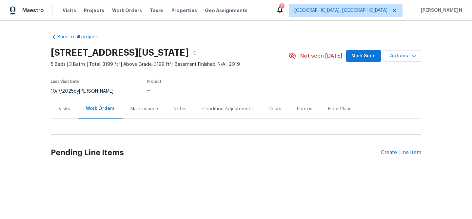
click at [138, 107] on div "Maintenance" at bounding box center [144, 109] width 28 height 7
